Goal: Find specific page/section: Find specific page/section

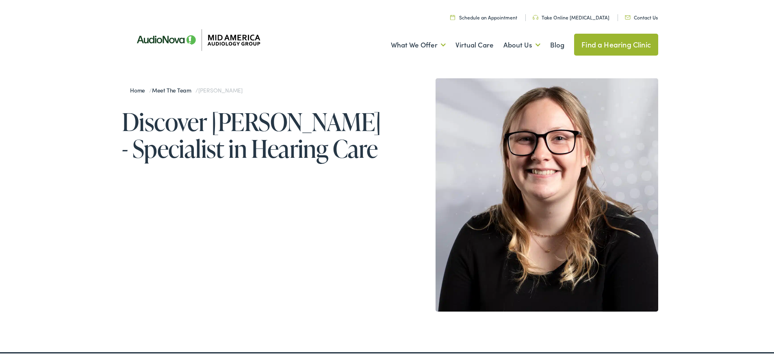
click at [171, 91] on link "Meet the Team" at bounding box center [173, 89] width 43 height 8
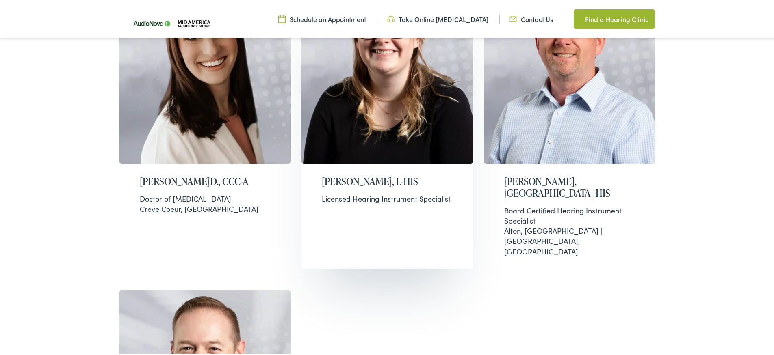
scroll to position [132, 0]
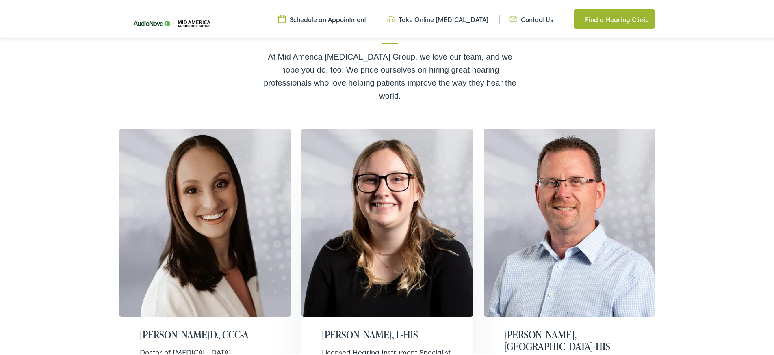
click at [441, 179] on img at bounding box center [386, 222] width 171 height 188
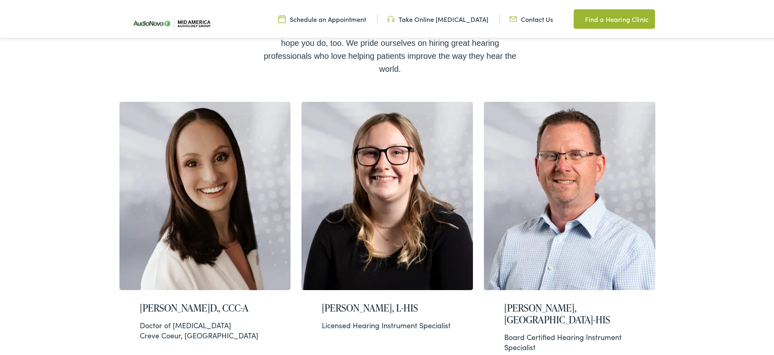
scroll to position [136, 0]
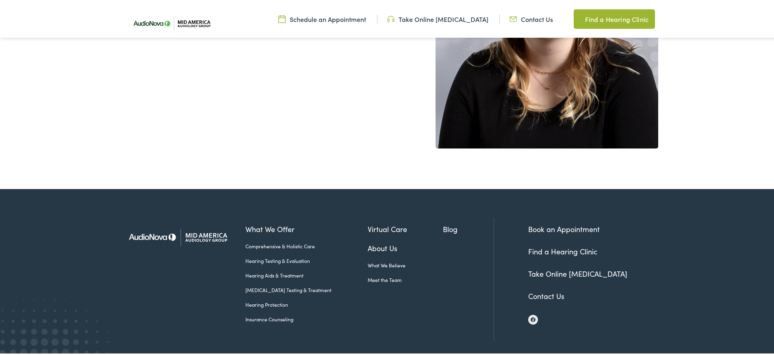
scroll to position [192, 0]
